Goal: Browse casually

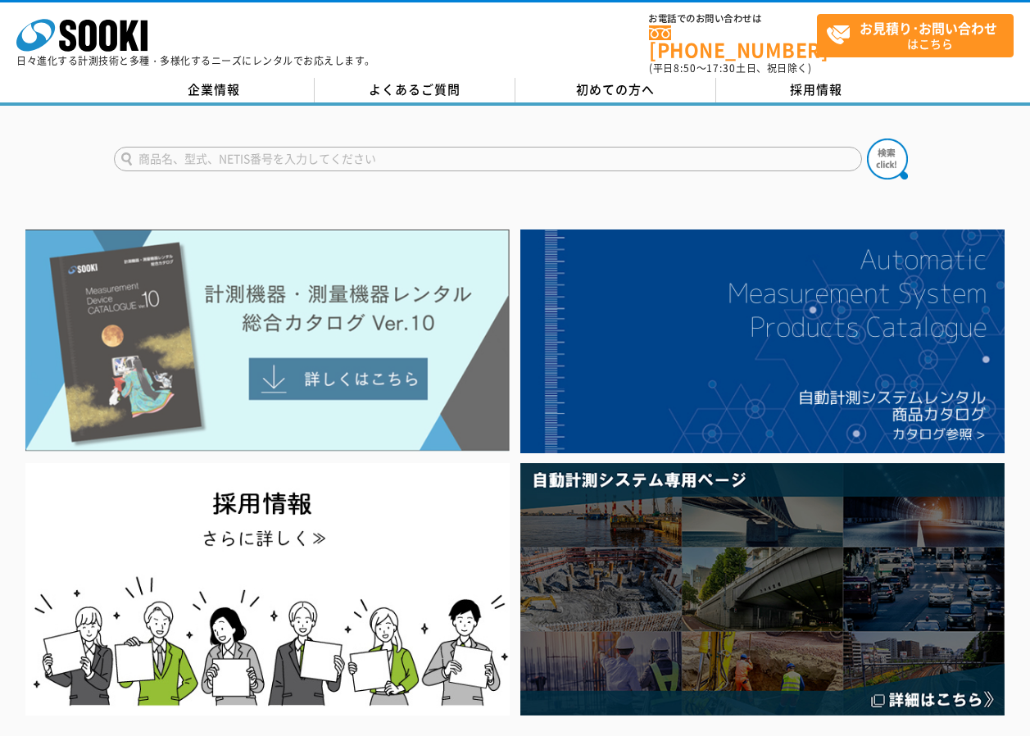
click at [388, 334] on img at bounding box center [267, 341] width 484 height 222
